Goal: Task Accomplishment & Management: Use online tool/utility

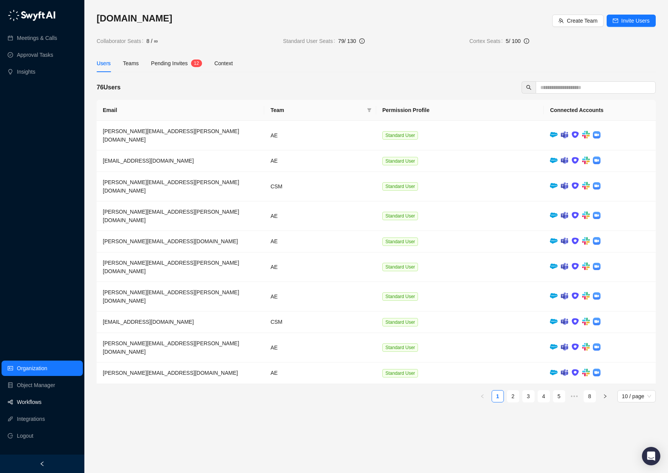
click at [28, 397] on link "Workflows" at bounding box center [29, 401] width 25 height 15
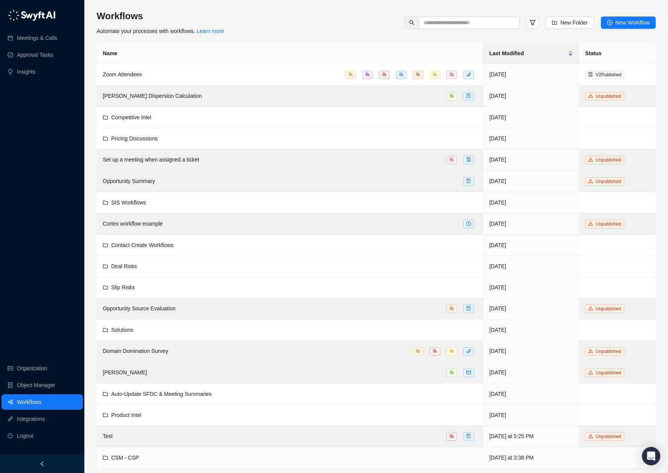
scroll to position [1, 0]
click at [130, 456] on span "CSM - CSP" at bounding box center [125, 459] width 28 height 6
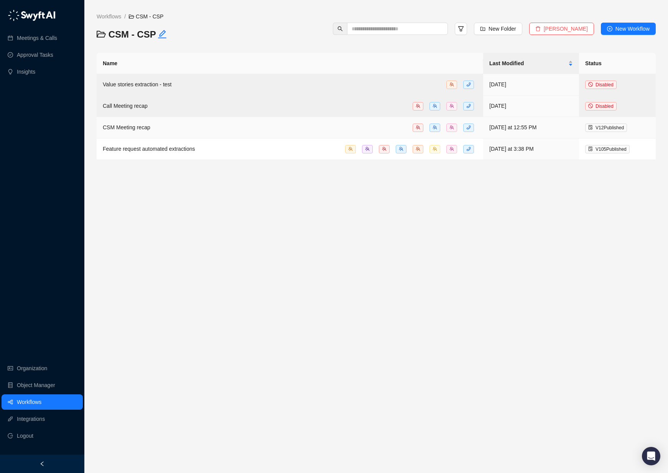
click at [134, 128] on span "CSM Meeting recap" at bounding box center [127, 127] width 48 height 6
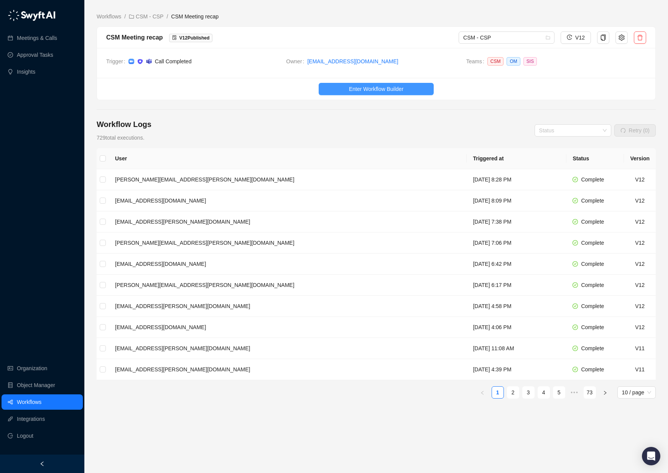
click at [358, 90] on span "Enter Workflow Builder" at bounding box center [376, 89] width 54 height 8
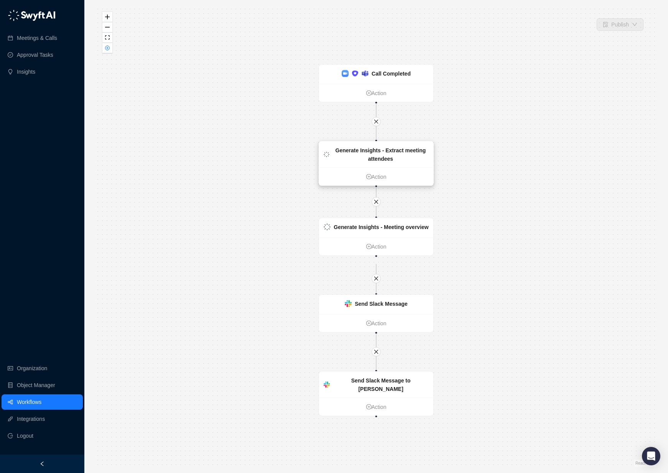
click at [358, 162] on div "Generate Insights - Extract meeting attendees" at bounding box center [380, 154] width 96 height 17
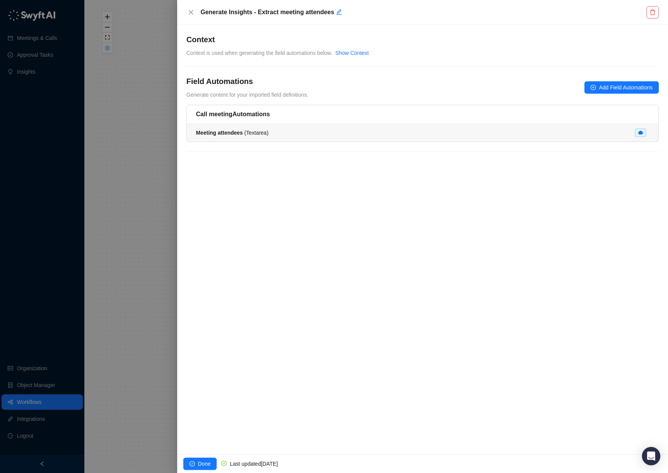
click at [253, 133] on span "Meeting attendees ( Textarea )" at bounding box center [232, 133] width 72 height 6
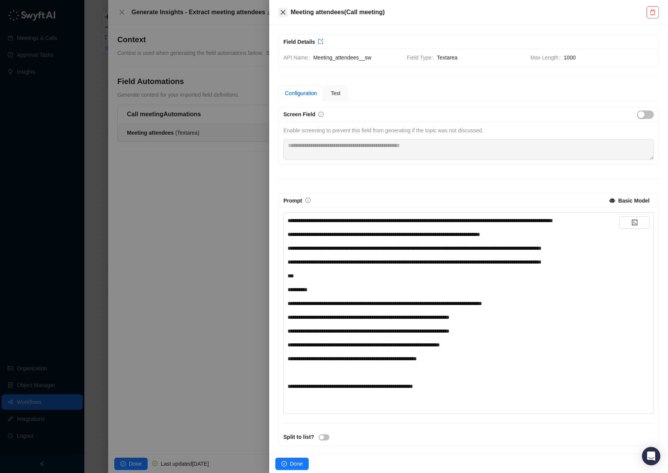
click at [281, 11] on icon "close" at bounding box center [283, 12] width 6 height 6
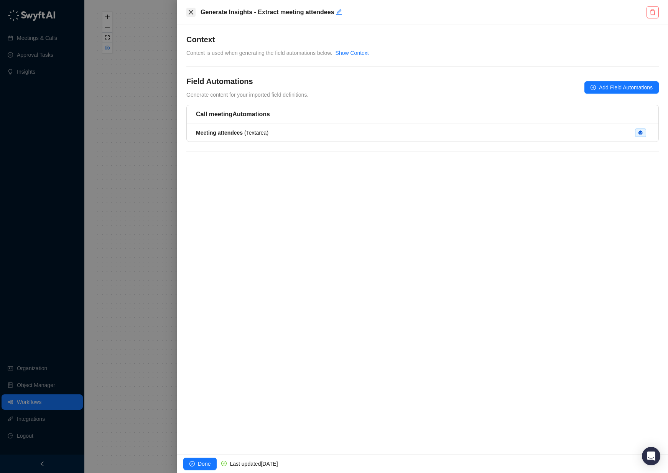
click at [190, 10] on icon "close" at bounding box center [191, 12] width 6 height 6
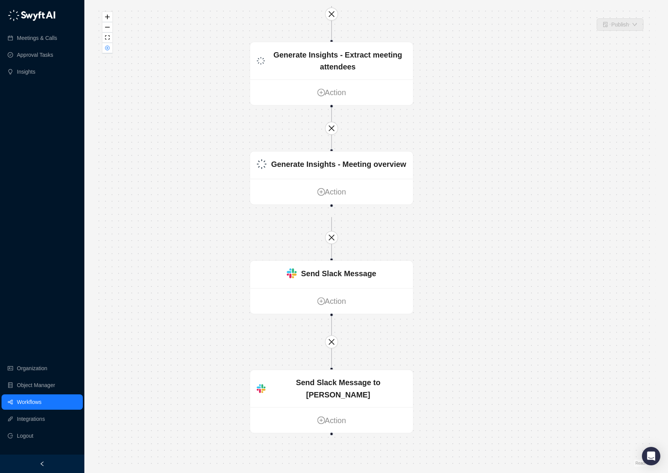
drag, startPoint x: 492, startPoint y: 247, endPoint x: 419, endPoint y: 177, distance: 100.6
click at [461, 176] on div "Send Slack Message to [PERSON_NAME] Action Send Slack Message Action Call Compl…" at bounding box center [376, 236] width 559 height 460
click at [319, 169] on div "Generate Insights - Meeting overview" at bounding box center [337, 163] width 135 height 12
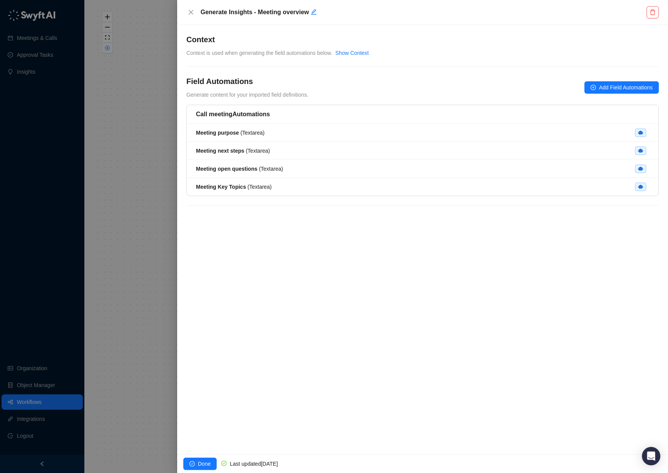
click at [253, 112] on h5 "Call meeting Automations" at bounding box center [422, 114] width 453 height 9
click at [229, 133] on strong "Meeting purpose" at bounding box center [217, 133] width 43 height 6
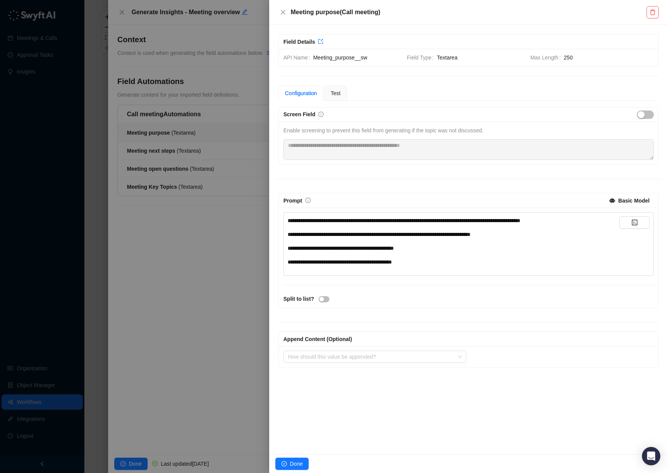
click at [346, 250] on span "**********" at bounding box center [341, 247] width 106 height 5
click at [280, 12] on icon "close" at bounding box center [283, 12] width 6 height 6
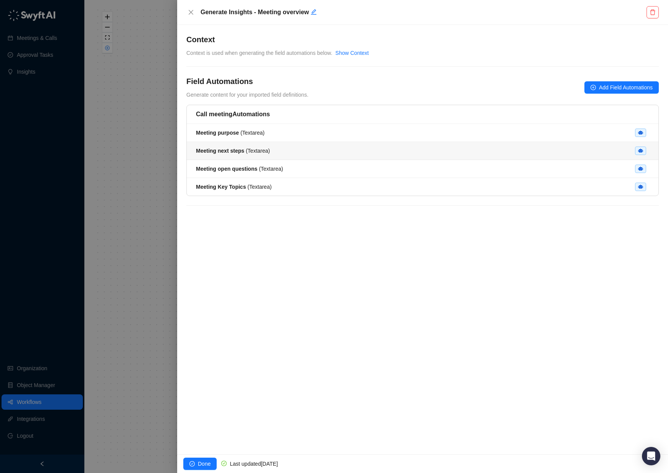
click at [230, 150] on strong "Meeting next steps" at bounding box center [220, 151] width 48 height 6
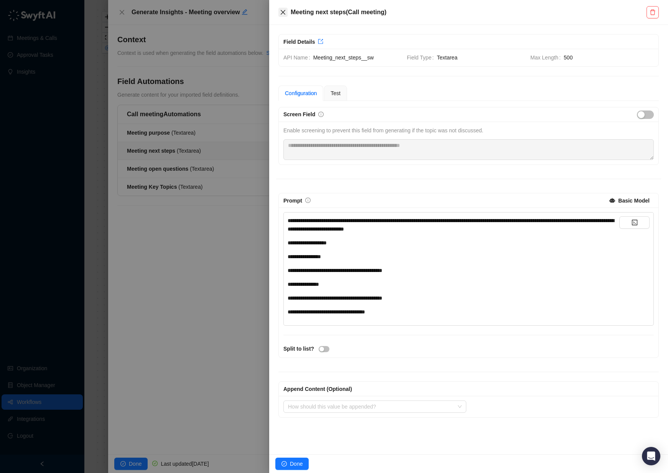
click at [283, 12] on icon "close" at bounding box center [283, 12] width 5 height 5
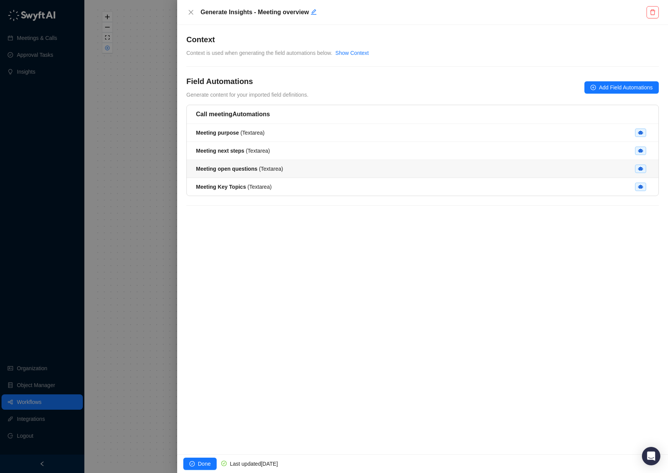
click at [262, 169] on span "Meeting open questions ( Textarea )" at bounding box center [239, 169] width 87 height 6
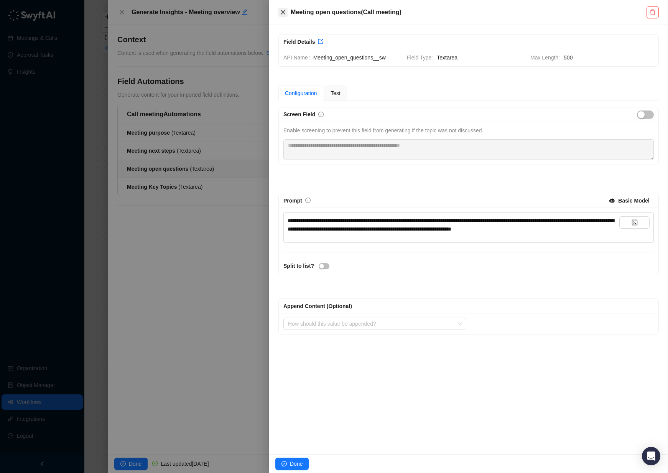
click at [278, 10] on button "Close" at bounding box center [282, 12] width 9 height 9
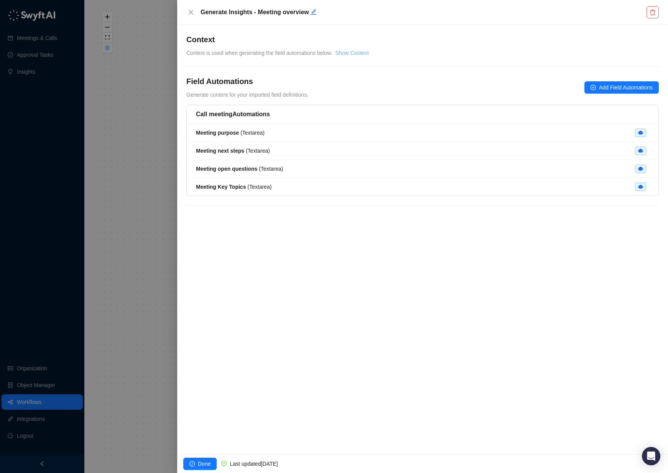
click at [365, 53] on link "Show Context" at bounding box center [351, 53] width 33 height 6
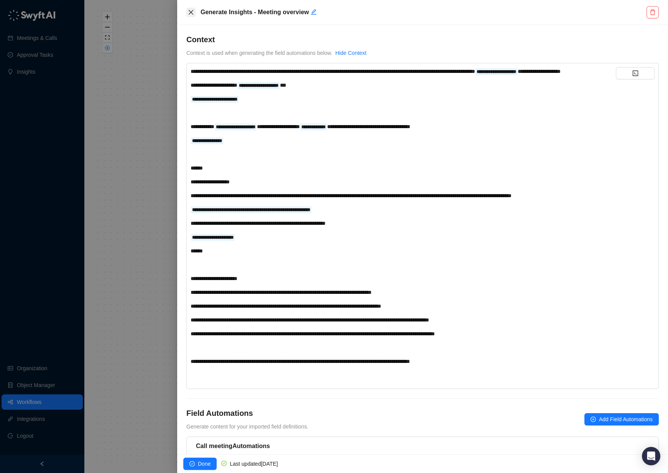
click at [192, 12] on icon "close" at bounding box center [191, 12] width 6 height 6
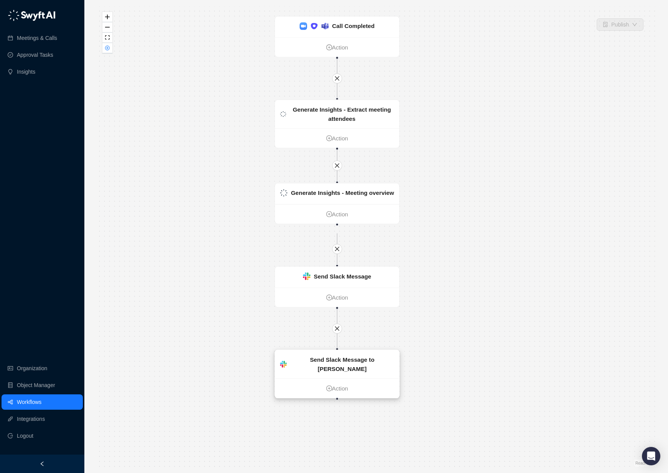
click at [343, 378] on ul "Action" at bounding box center [337, 388] width 124 height 20
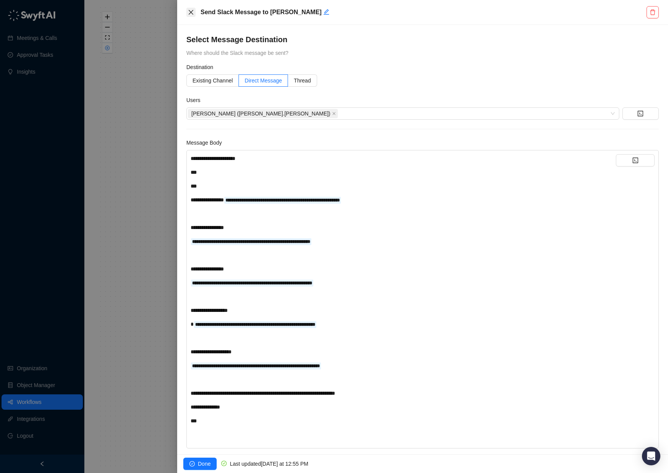
click at [192, 10] on icon "close" at bounding box center [191, 12] width 6 height 6
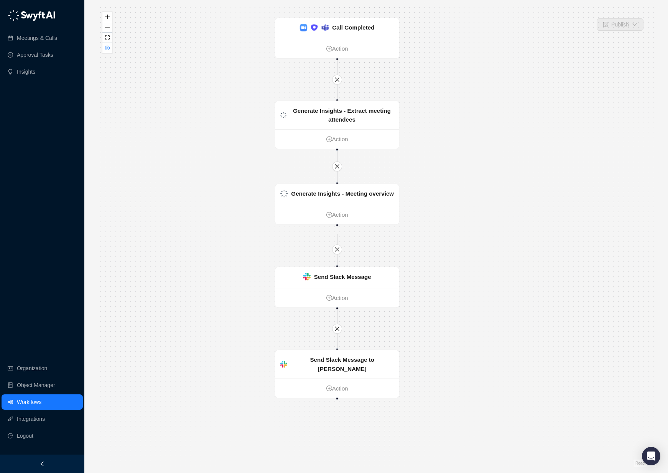
click at [36, 404] on link "Workflows" at bounding box center [29, 401] width 25 height 15
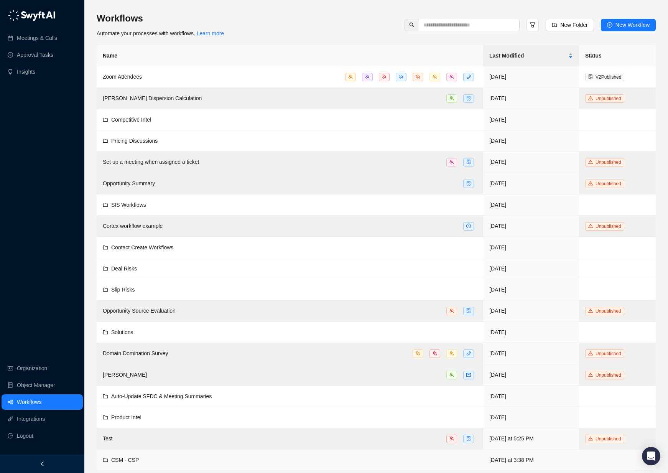
scroll to position [4, 0]
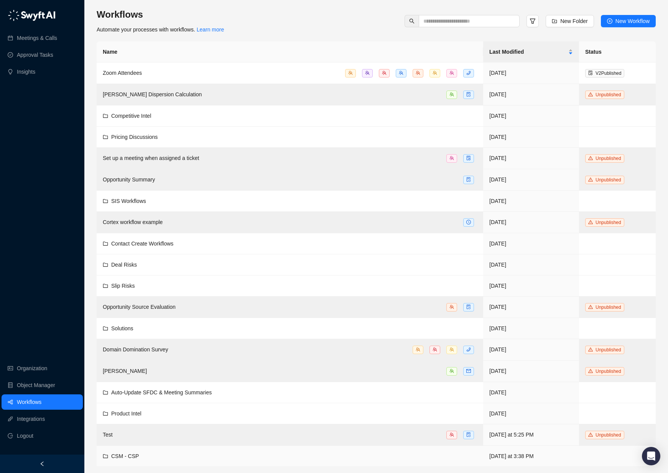
click at [128, 455] on span "CSM - CSP" at bounding box center [125, 456] width 28 height 6
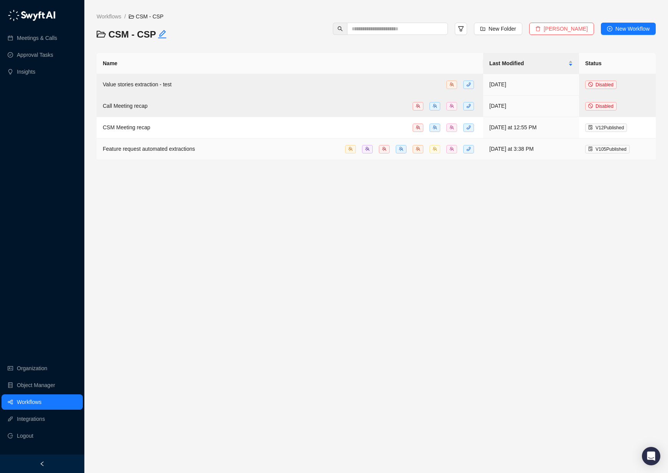
click at [195, 150] on span "Feature request automated extractions" at bounding box center [149, 149] width 92 height 6
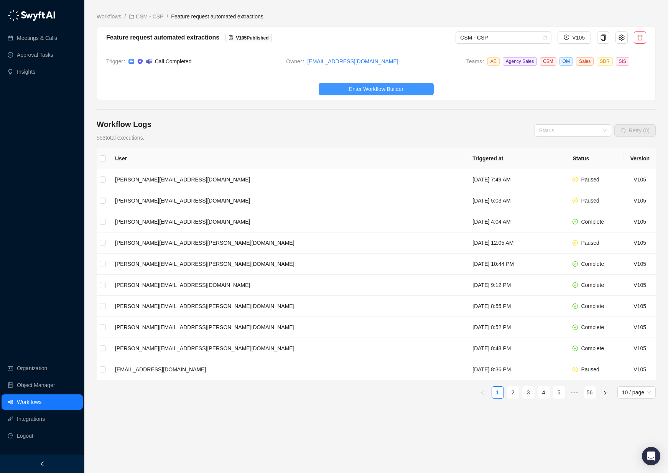
click at [375, 90] on span "Enter Workflow Builder" at bounding box center [376, 89] width 54 height 8
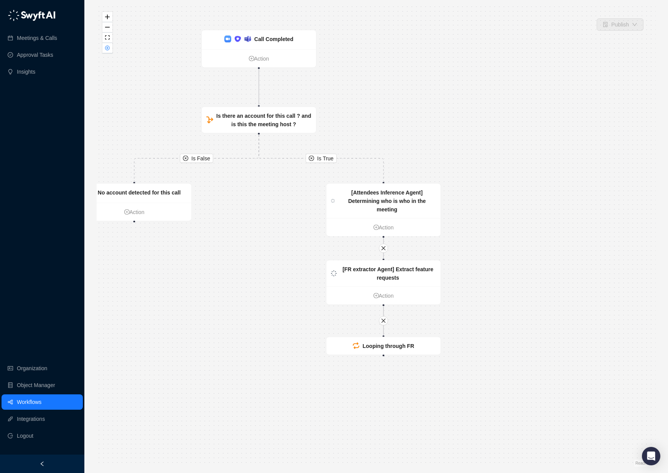
drag, startPoint x: 378, startPoint y: 282, endPoint x: 260, endPoint y: 238, distance: 125.3
click at [260, 238] on div "Is True Is False [FR extractor Agent] Extract feature requests Action Call Comp…" at bounding box center [376, 236] width 559 height 460
click at [400, 344] on strong "Looping through FR" at bounding box center [388, 346] width 52 height 6
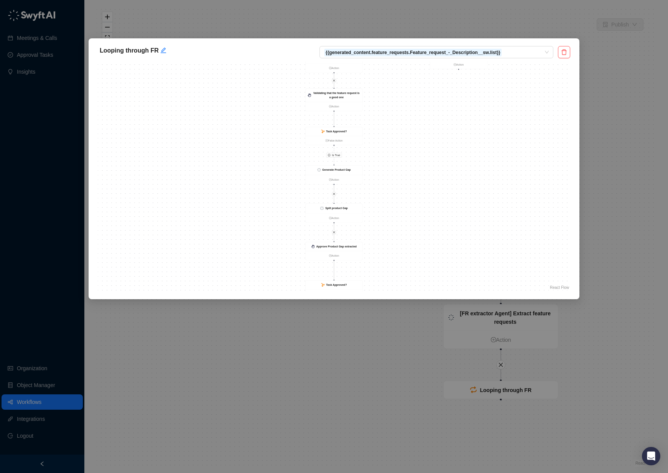
click at [596, 309] on div "Looping through FR {{generated_content.feature_requests.Feature_request_-_Descr…" at bounding box center [334, 236] width 668 height 473
